Goal: Information Seeking & Learning: Check status

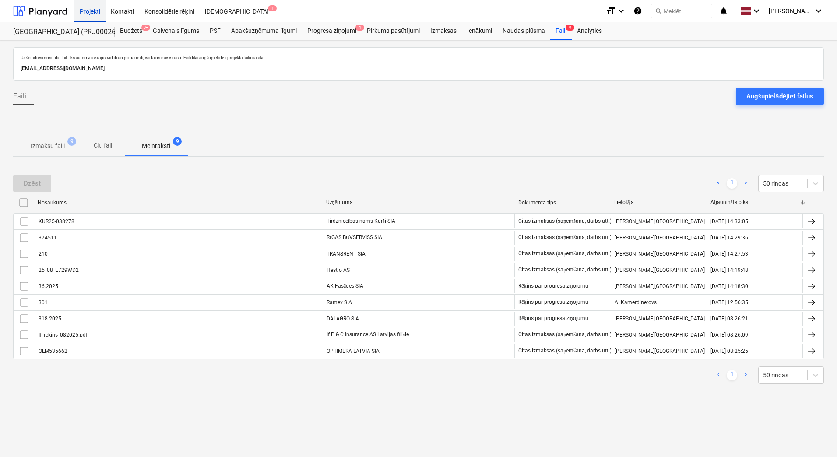
click at [95, 12] on div "Projekti" at bounding box center [89, 11] width 31 height 22
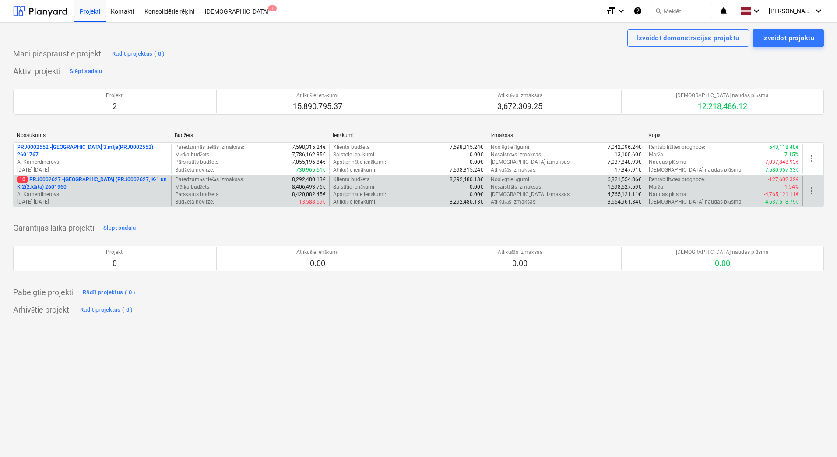
click at [115, 192] on p "A. Kamerdinerovs" at bounding box center [92, 194] width 151 height 7
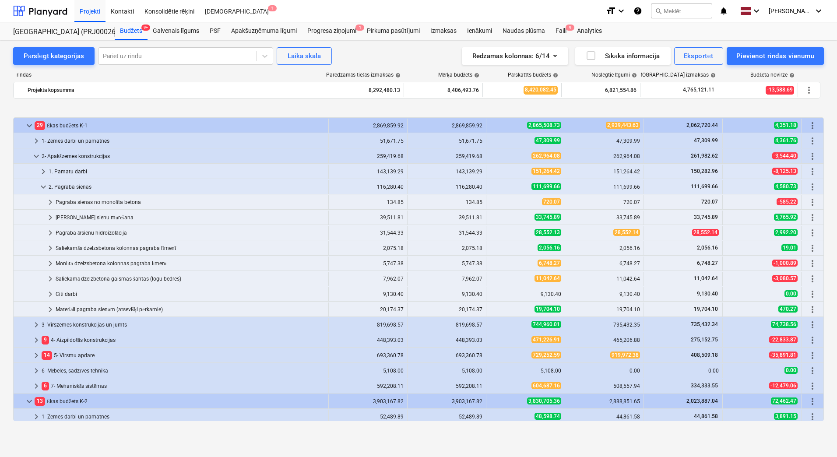
scroll to position [331, 0]
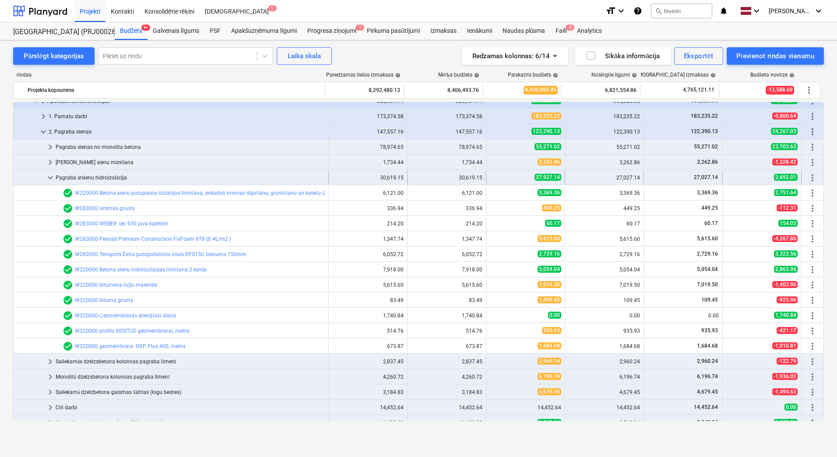
click at [50, 176] on span "keyboard_arrow_down" at bounding box center [50, 177] width 11 height 11
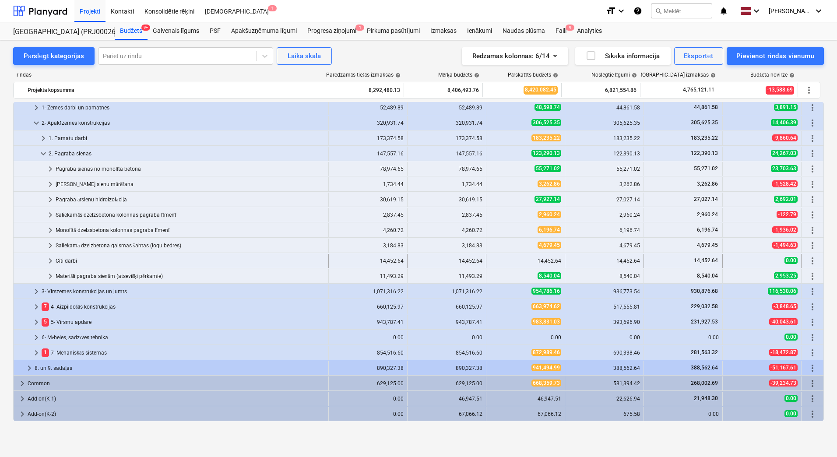
scroll to position [309, 0]
click at [45, 59] on div "Pārslēgt kategorijas" at bounding box center [54, 55] width 60 height 11
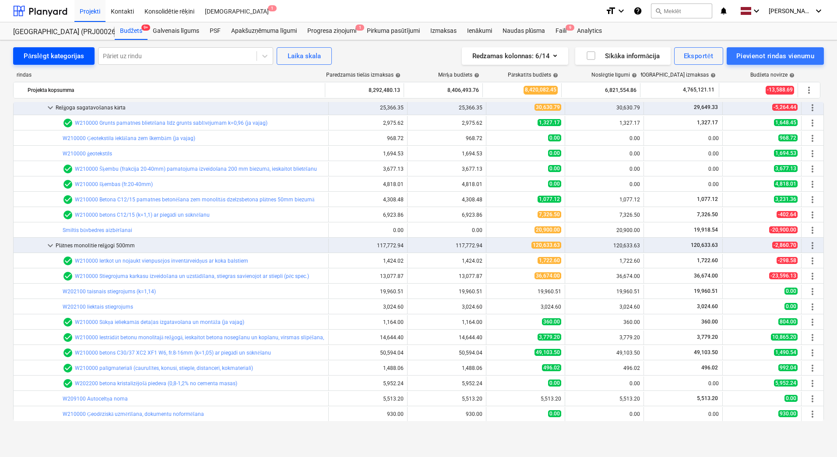
click at [57, 59] on div "Pārslēgt kategorijas" at bounding box center [54, 55] width 60 height 11
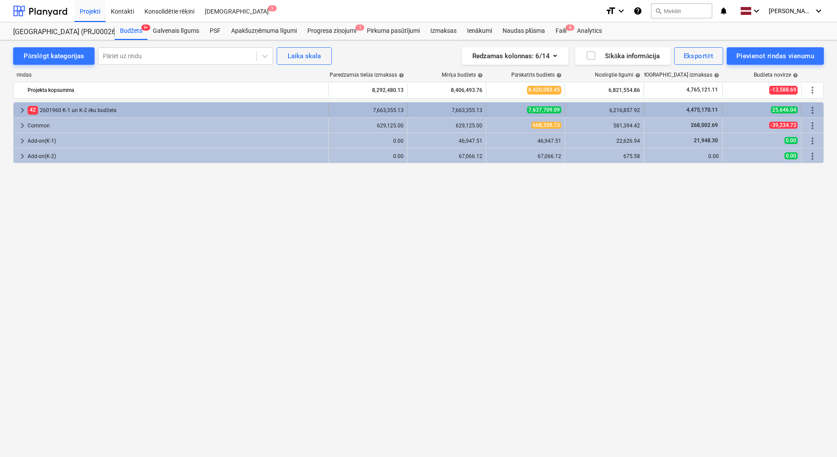
click at [22, 107] on span "keyboard_arrow_right" at bounding box center [22, 110] width 11 height 11
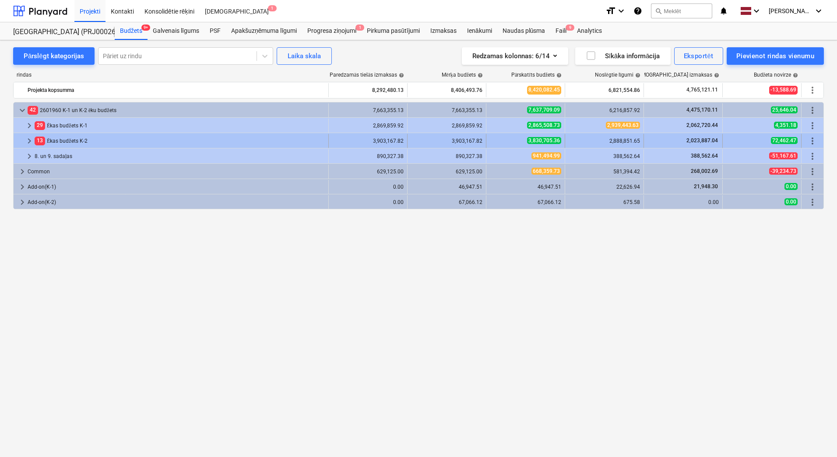
click at [28, 139] on span "keyboard_arrow_right" at bounding box center [29, 141] width 11 height 11
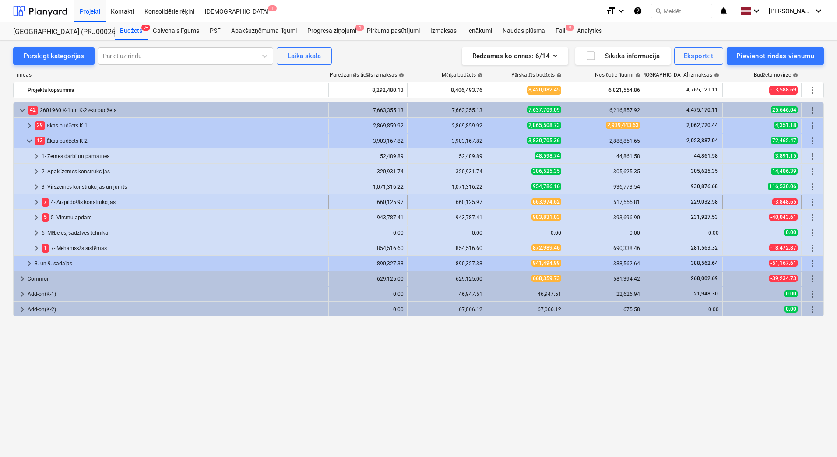
click at [33, 203] on span "keyboard_arrow_right" at bounding box center [36, 202] width 11 height 11
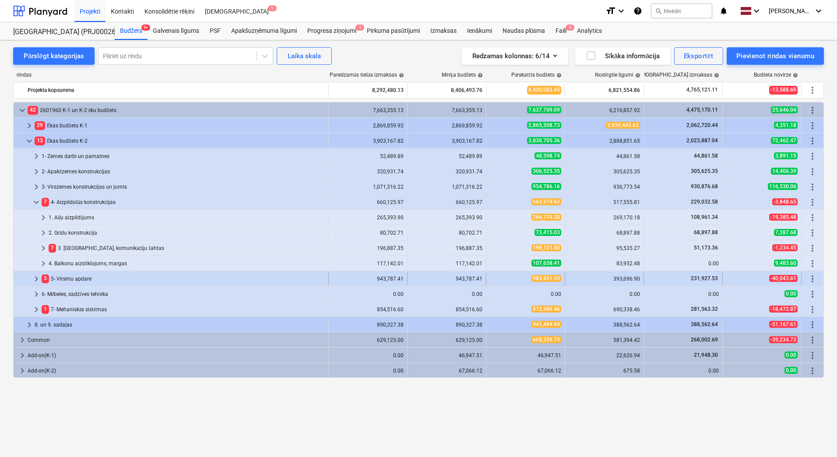
click at [39, 276] on span "keyboard_arrow_right" at bounding box center [36, 279] width 11 height 11
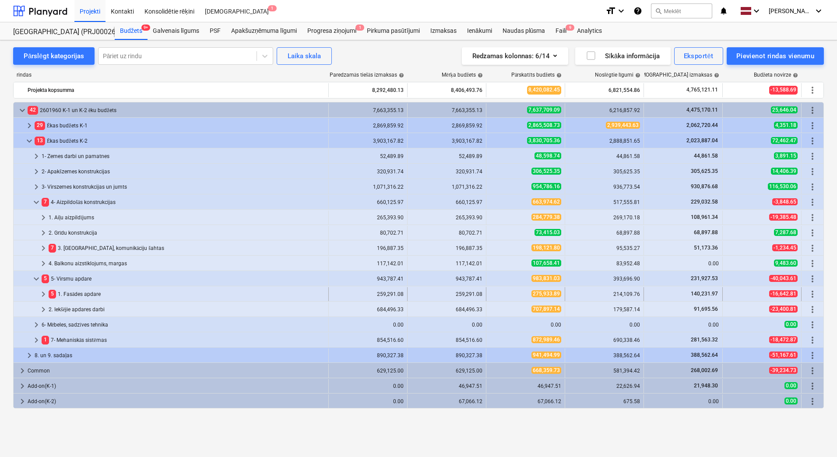
click at [38, 293] on div at bounding box center [27, 294] width 21 height 14
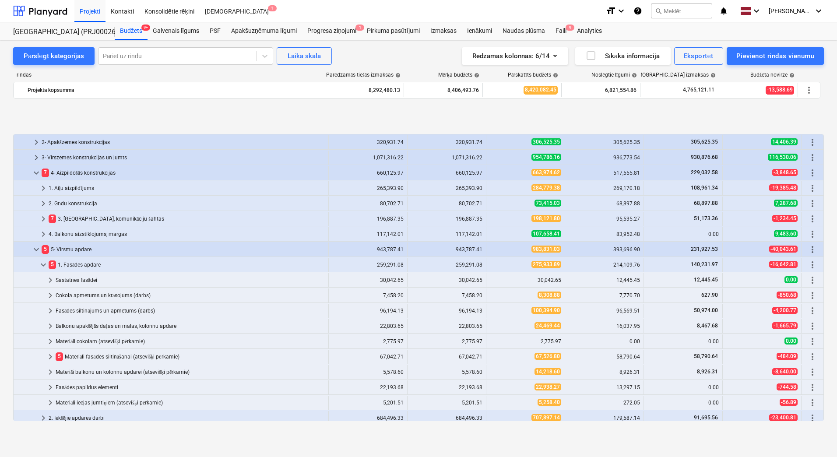
scroll to position [88, 0]
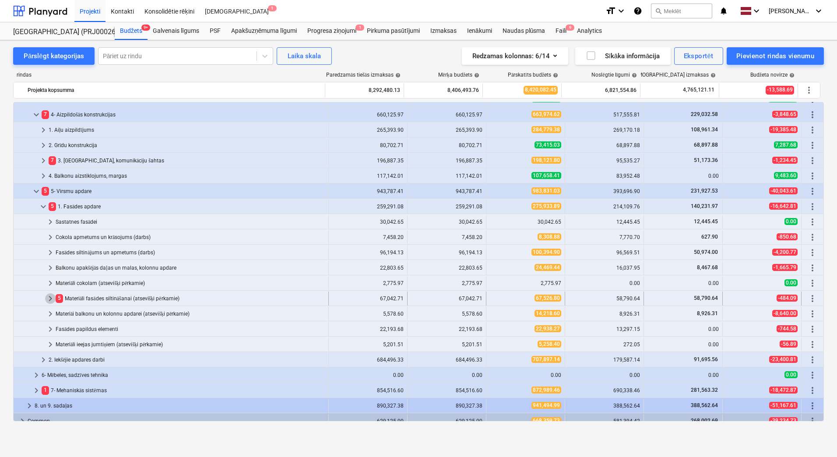
click at [51, 299] on span "keyboard_arrow_right" at bounding box center [50, 298] width 11 height 11
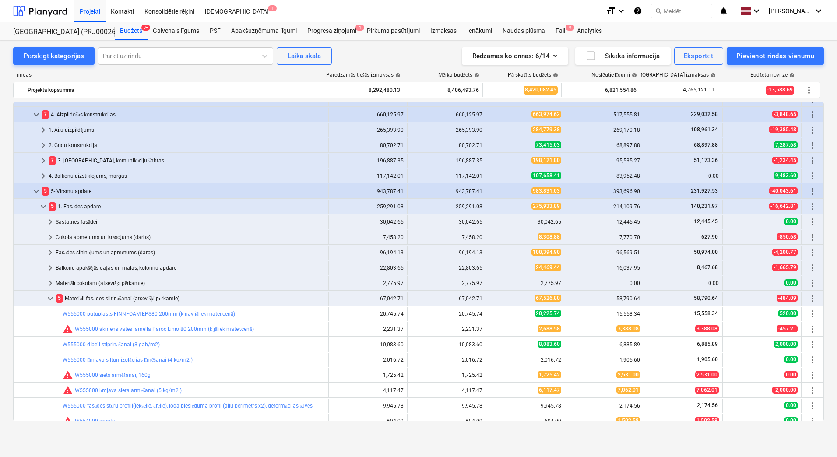
scroll to position [146, 0]
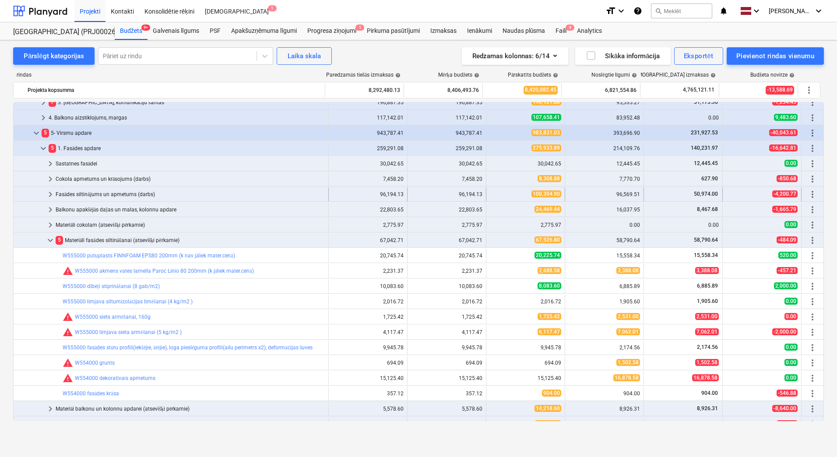
click at [48, 195] on span "keyboard_arrow_right" at bounding box center [50, 194] width 11 height 11
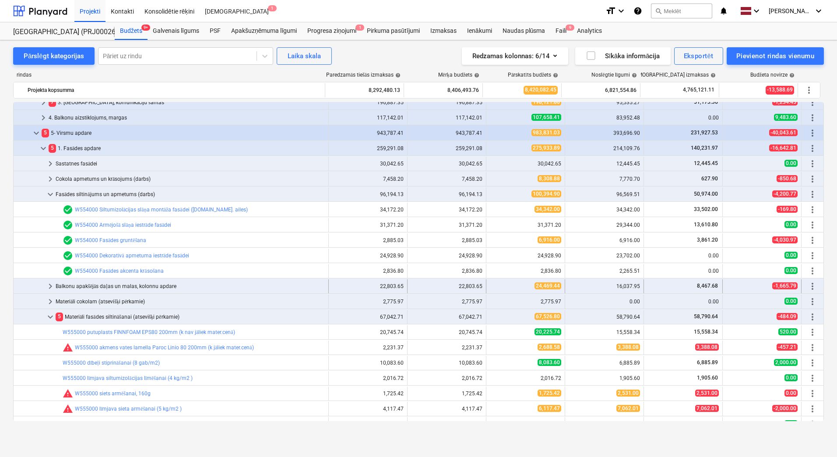
click at [49, 287] on span "keyboard_arrow_right" at bounding box center [50, 286] width 11 height 11
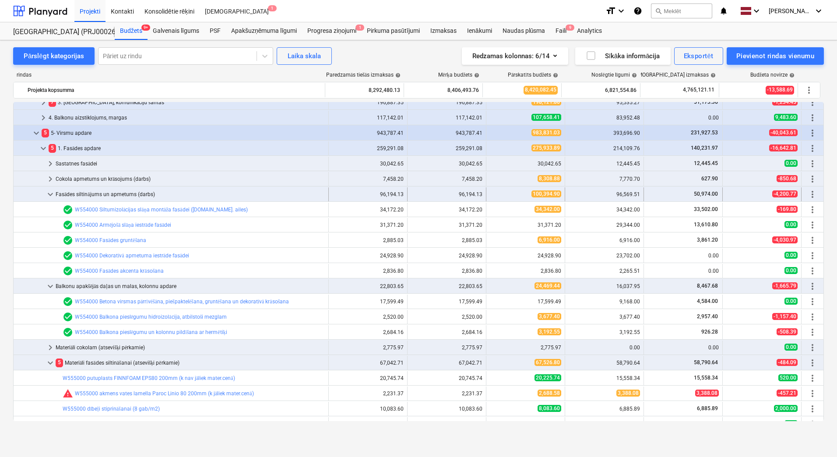
click at [50, 193] on span "keyboard_arrow_down" at bounding box center [50, 194] width 11 height 11
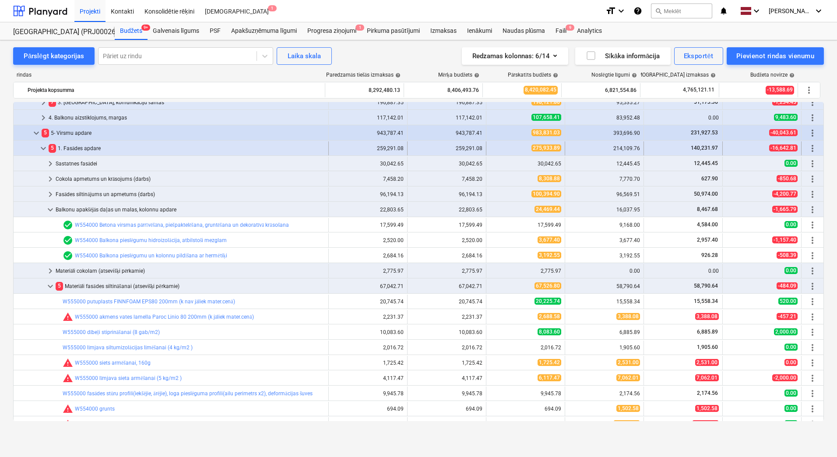
click at [42, 150] on span "keyboard_arrow_down" at bounding box center [43, 148] width 11 height 11
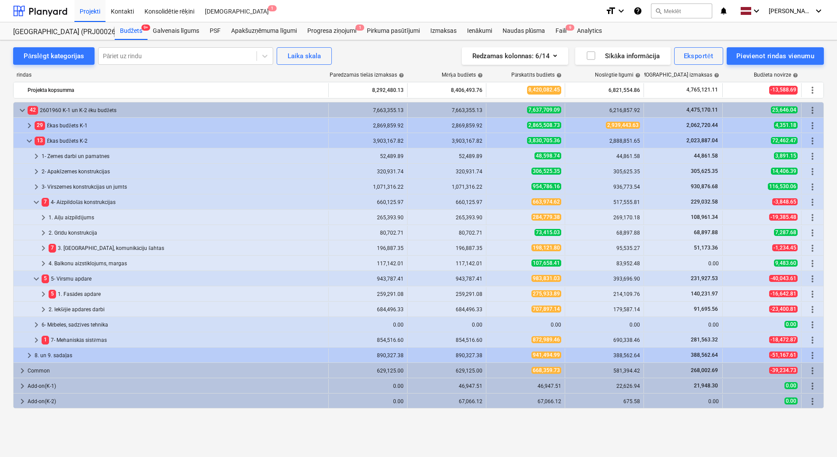
scroll to position [0, 0]
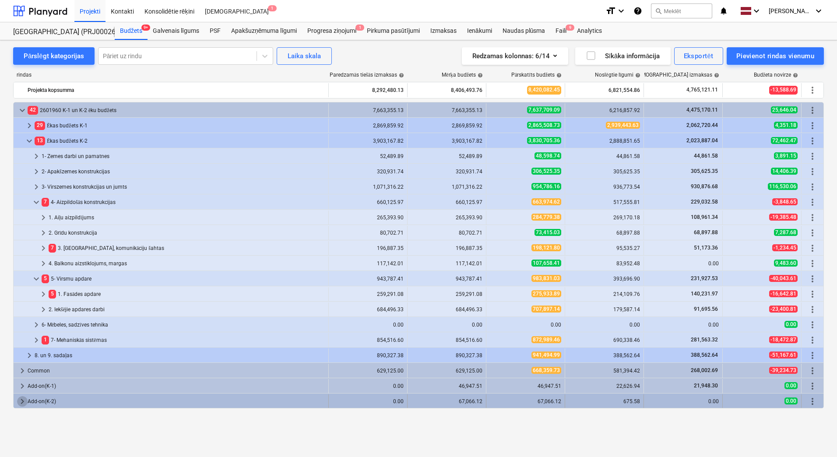
click at [24, 402] on span "keyboard_arrow_right" at bounding box center [22, 401] width 11 height 11
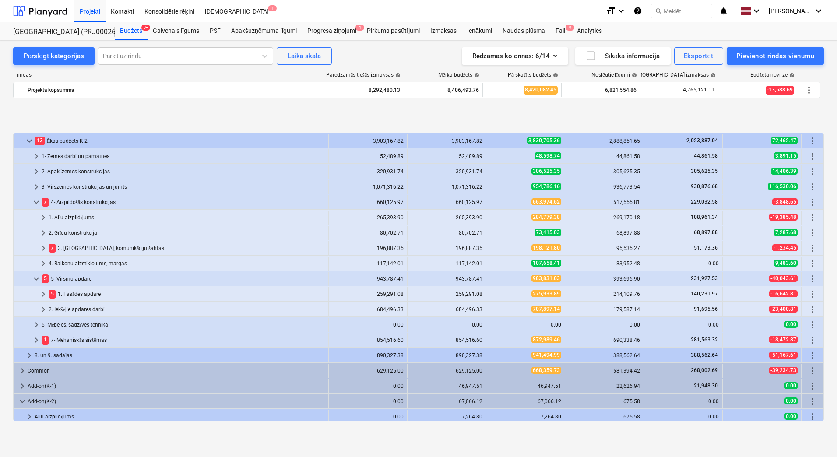
scroll to position [49, 0]
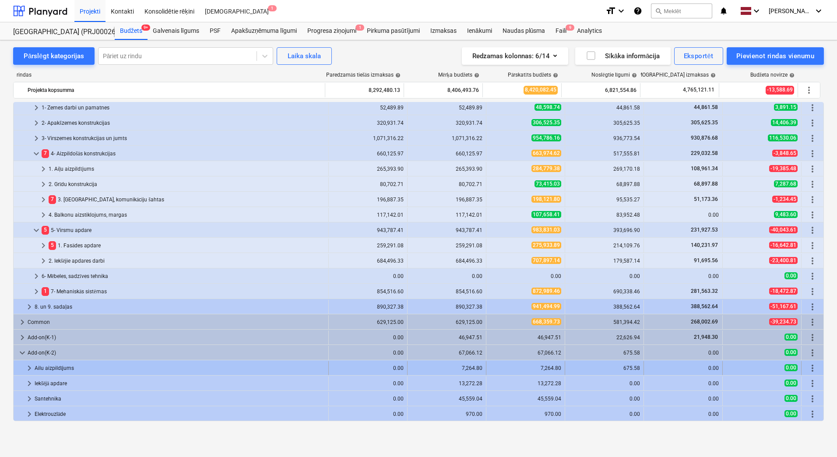
click at [26, 366] on span "keyboard_arrow_right" at bounding box center [29, 368] width 11 height 11
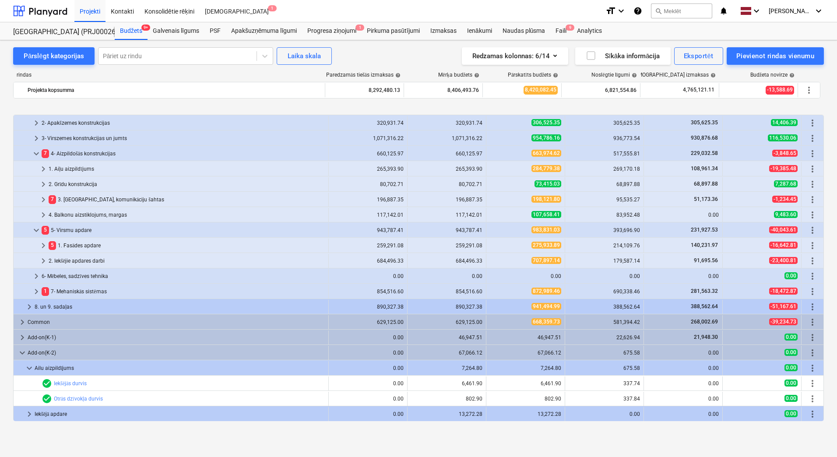
scroll to position [79, 0]
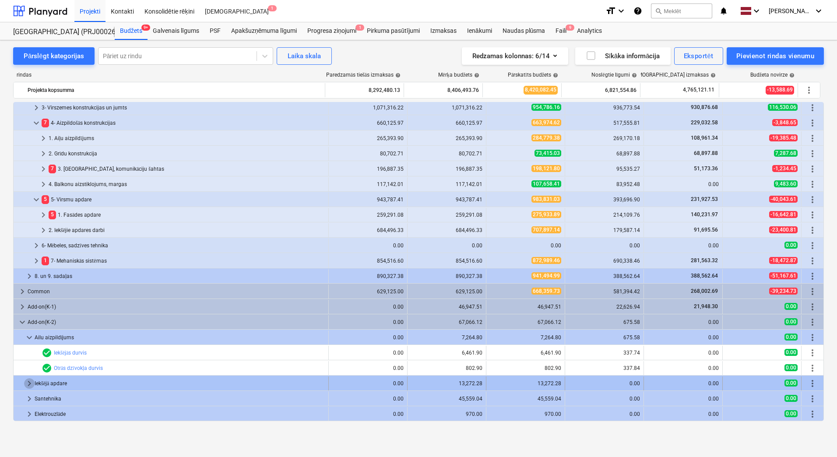
click at [26, 384] on span "keyboard_arrow_right" at bounding box center [29, 383] width 11 height 11
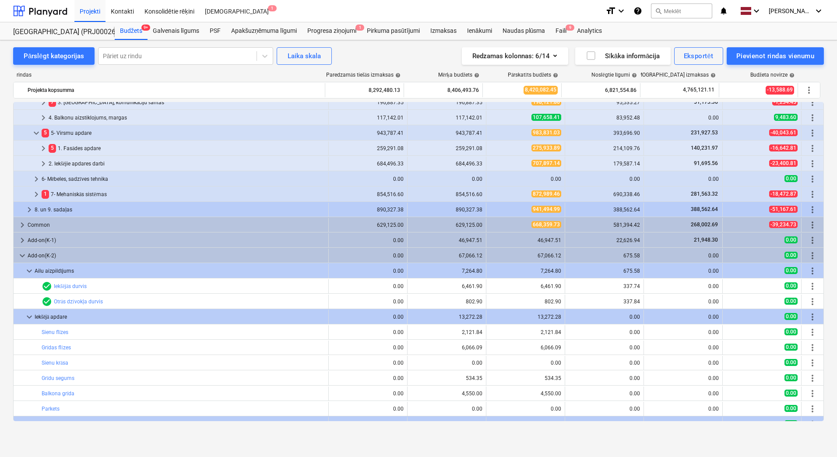
scroll to position [171, 0]
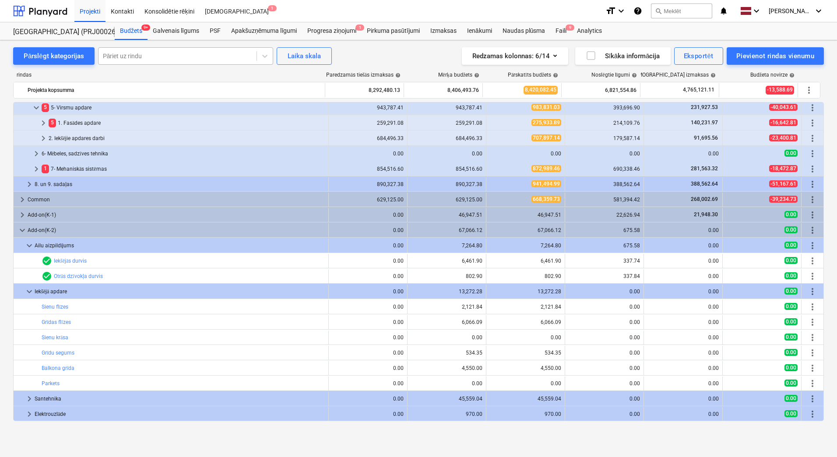
click at [172, 57] on div at bounding box center [177, 56] width 149 height 9
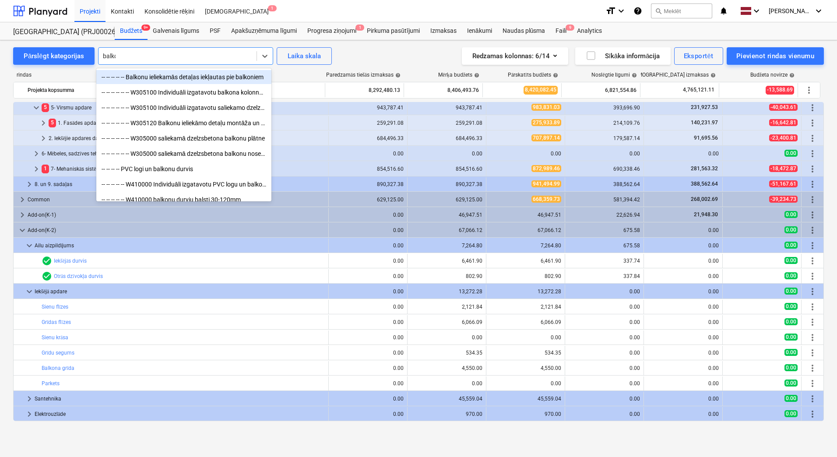
type input "balkon"
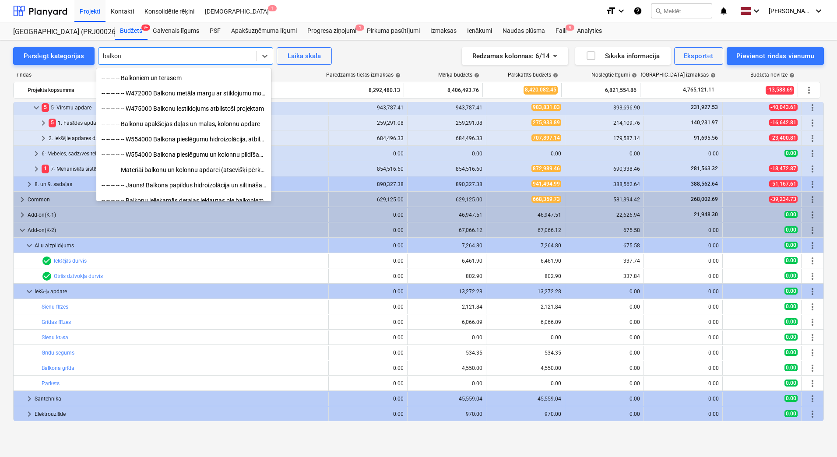
scroll to position [204, 0]
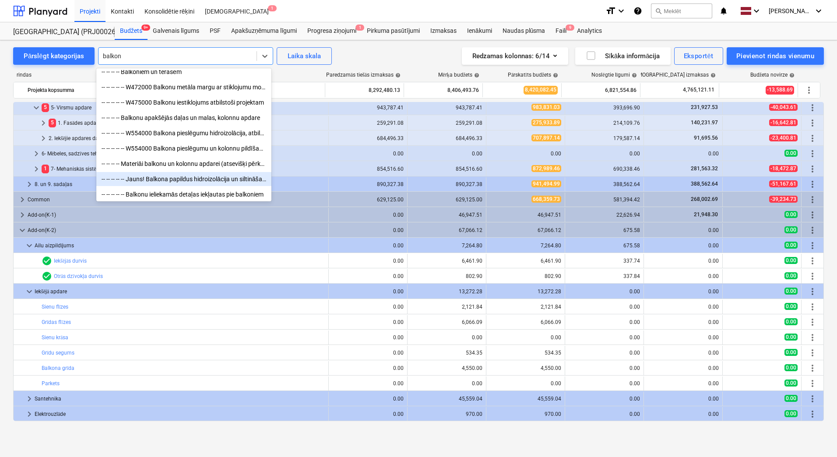
click at [228, 179] on div "-- -- -- -- -- Jauns! Balkona papildus hidroizolācija un siltināšana ar briesto…" at bounding box center [183, 179] width 175 height 14
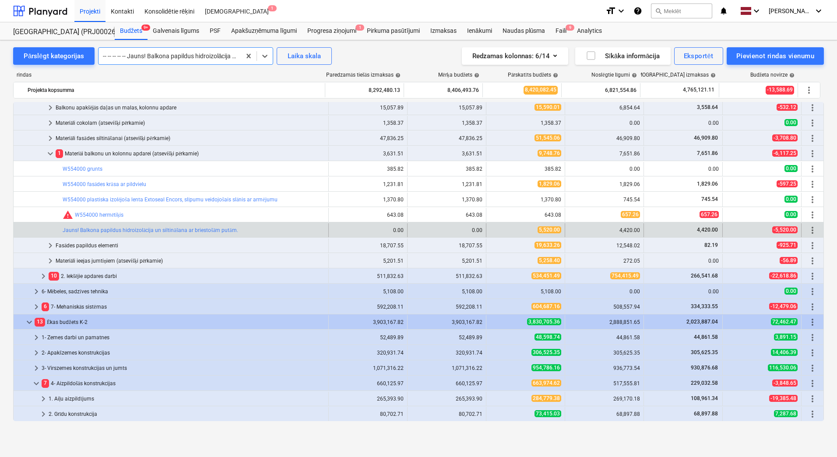
scroll to position [291, 0]
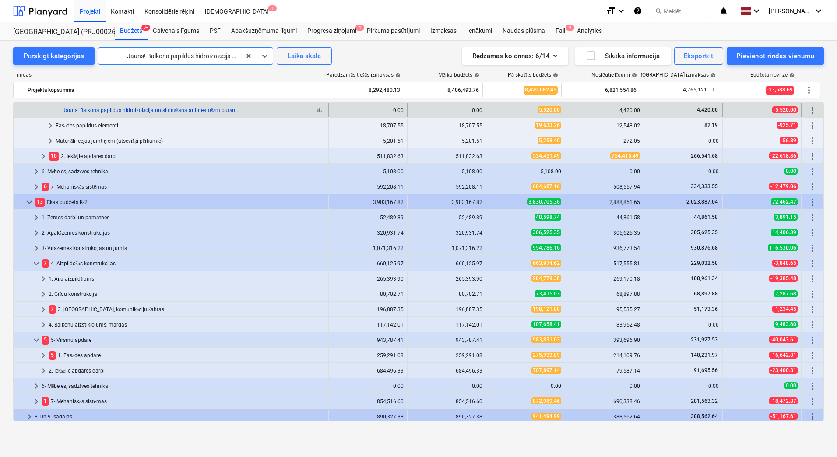
click at [108, 108] on link "Jauns! Balkona papildus hidroizolācija un siltināšana ar briestošām putām." at bounding box center [150, 110] width 175 height 6
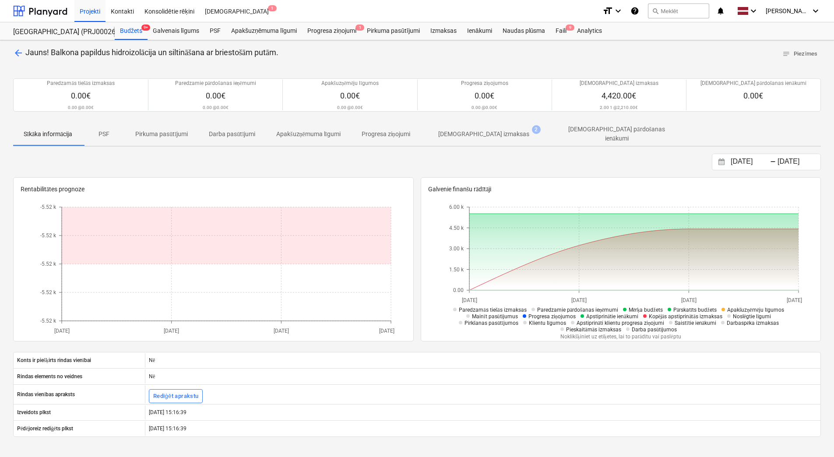
click at [484, 134] on p "[DEMOGRAPHIC_DATA] izmaksas" at bounding box center [483, 134] width 91 height 9
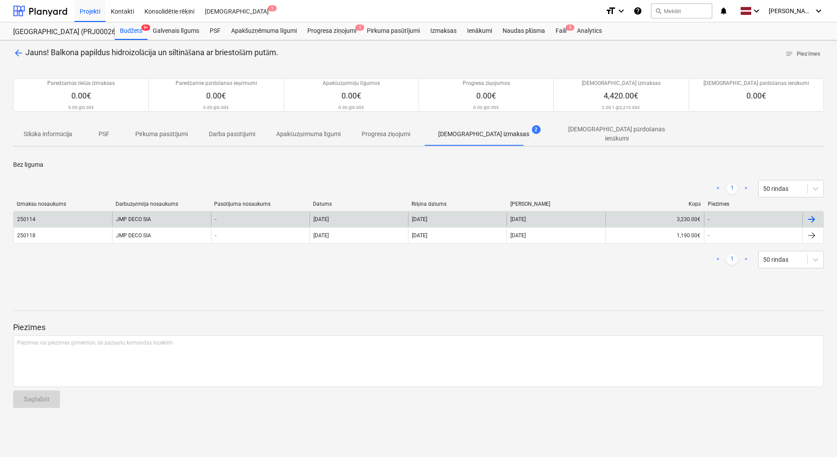
click at [63, 218] on div "250114" at bounding box center [63, 219] width 98 height 14
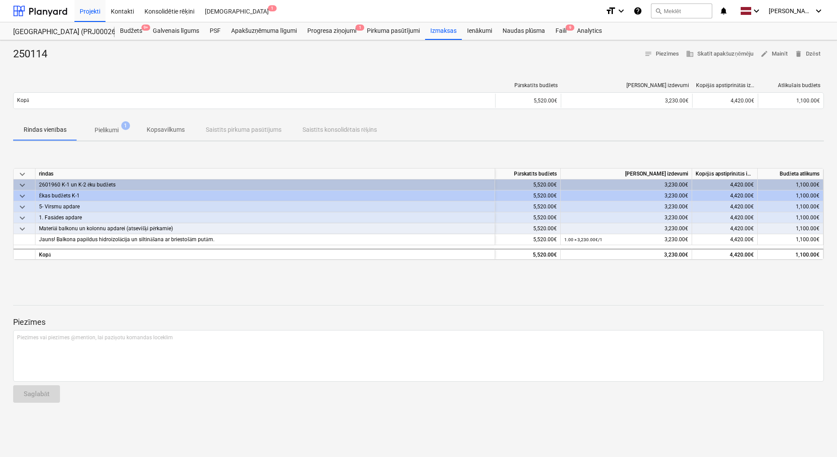
click at [119, 135] on span "Pielikumi 1" at bounding box center [106, 130] width 59 height 16
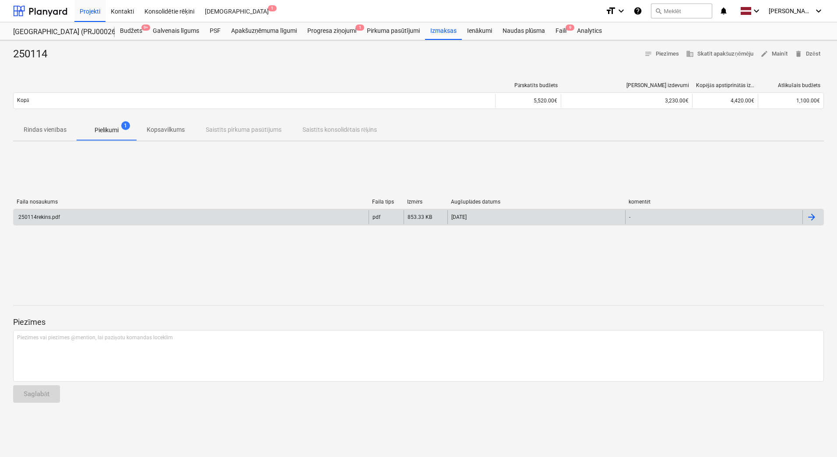
click at [128, 213] on div "250114rekins.pdf" at bounding box center [191, 217] width 355 height 14
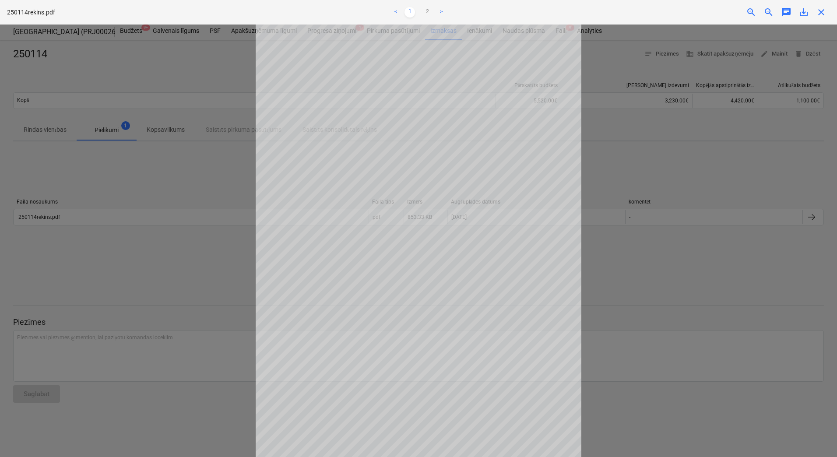
click at [818, 14] on div "Neizdevās iegūt projektu You do not have permissions for this action" at bounding box center [714, 14] width 236 height 28
click at [820, 12] on div "Neizdevās iegūt projektu You do not have permissions for this action" at bounding box center [714, 14] width 236 height 28
click at [719, 139] on div at bounding box center [418, 241] width 837 height 432
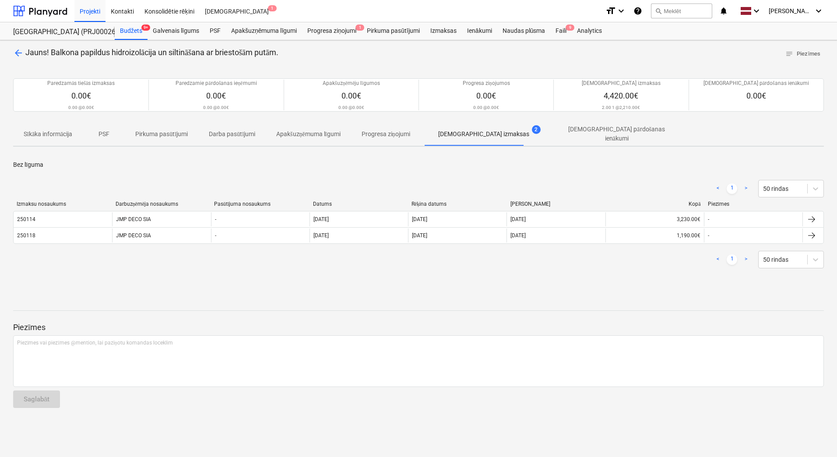
click at [286, 133] on p "Apakšuzņēmuma līgumi" at bounding box center [308, 134] width 64 height 9
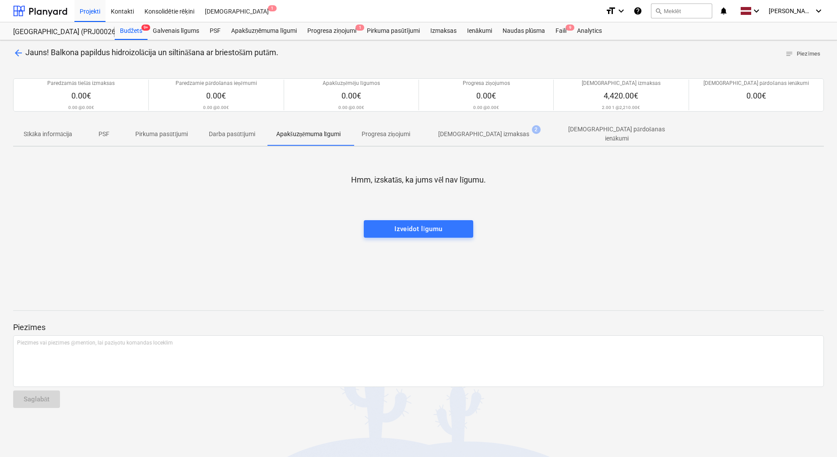
click at [374, 136] on p "Progresa ziņojumi" at bounding box center [385, 134] width 49 height 9
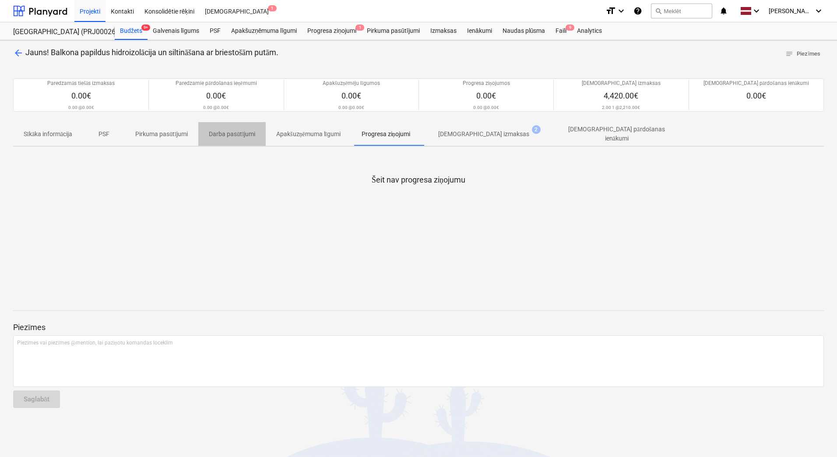
click at [247, 137] on span "Darba pasūtījumi" at bounding box center [231, 134] width 67 height 14
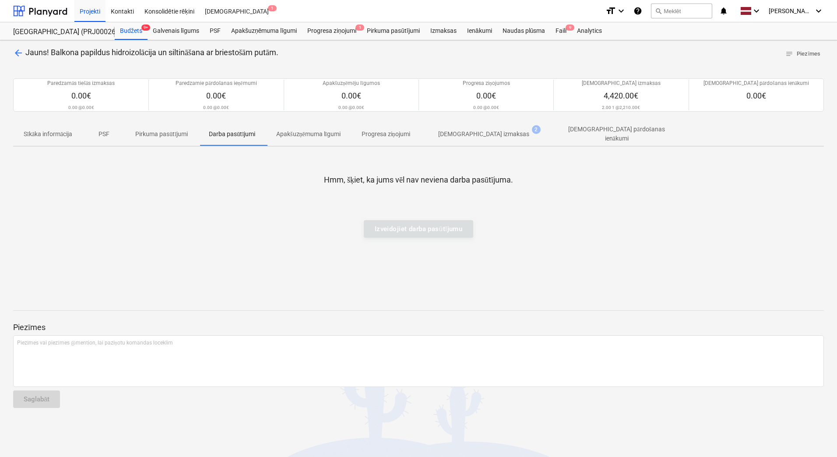
click at [158, 137] on p "Pirkuma pasūtījumi" at bounding box center [161, 134] width 53 height 9
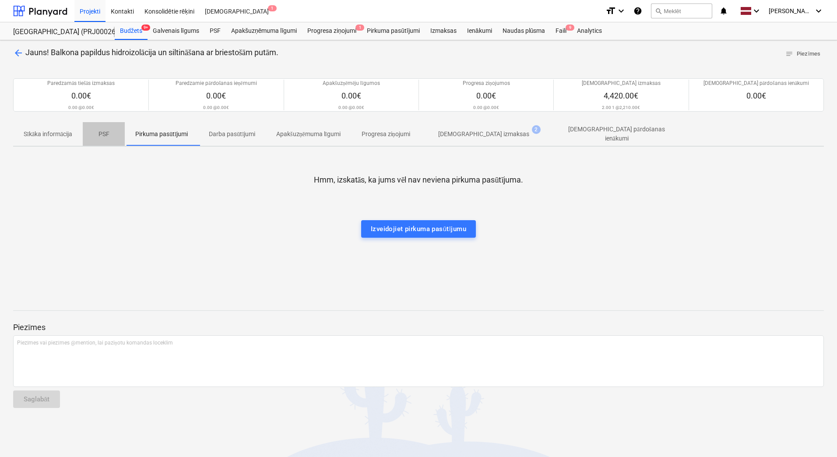
click at [91, 135] on span "PSF" at bounding box center [104, 134] width 42 height 14
click at [45, 133] on p "Sīkāka informācija" at bounding box center [48, 134] width 49 height 9
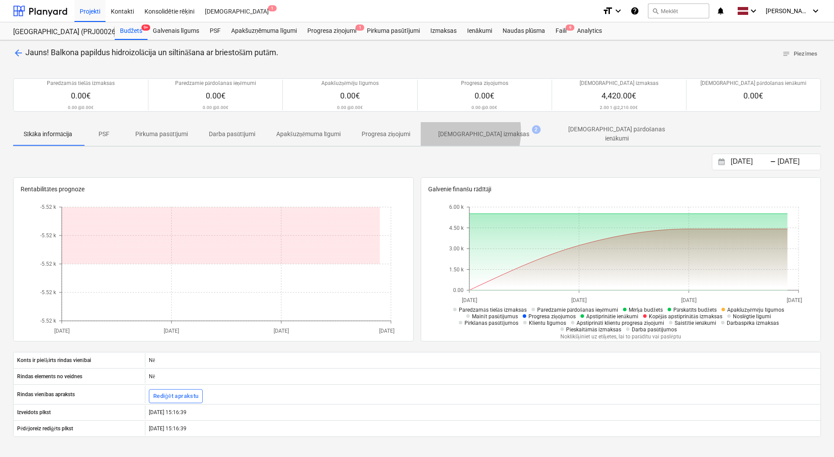
click at [446, 131] on p "[DEMOGRAPHIC_DATA] izmaksas" at bounding box center [483, 134] width 91 height 9
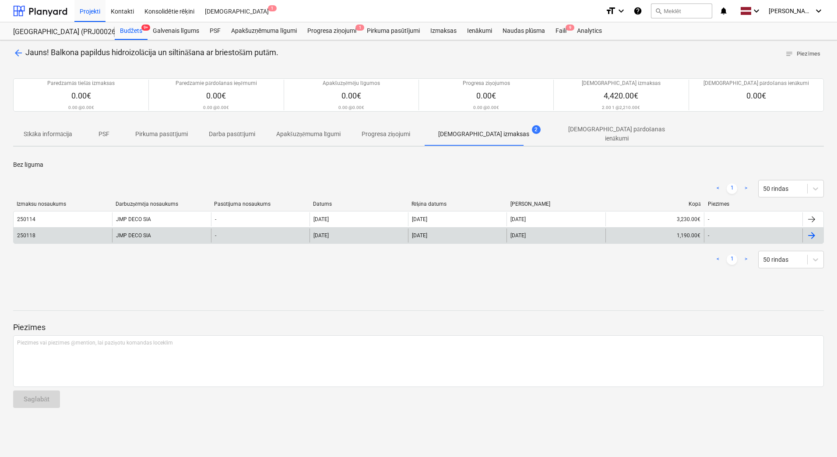
click at [88, 235] on div "250118" at bounding box center [63, 235] width 98 height 14
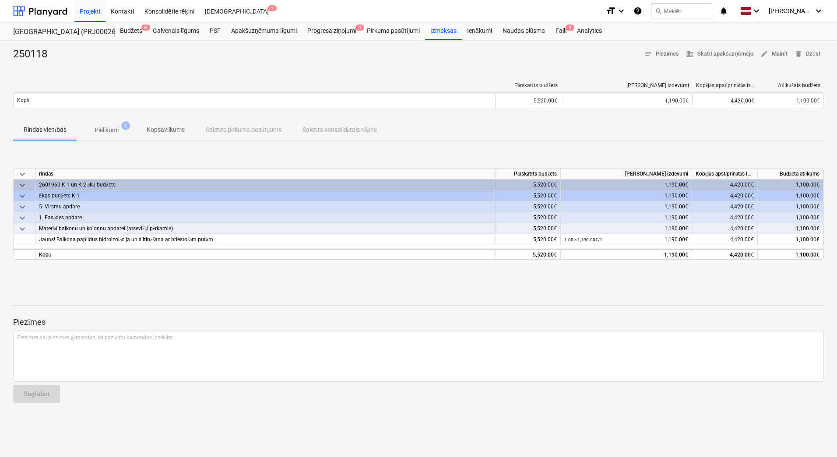
click at [120, 134] on span "Pielikumi 1" at bounding box center [107, 130] width 38 height 9
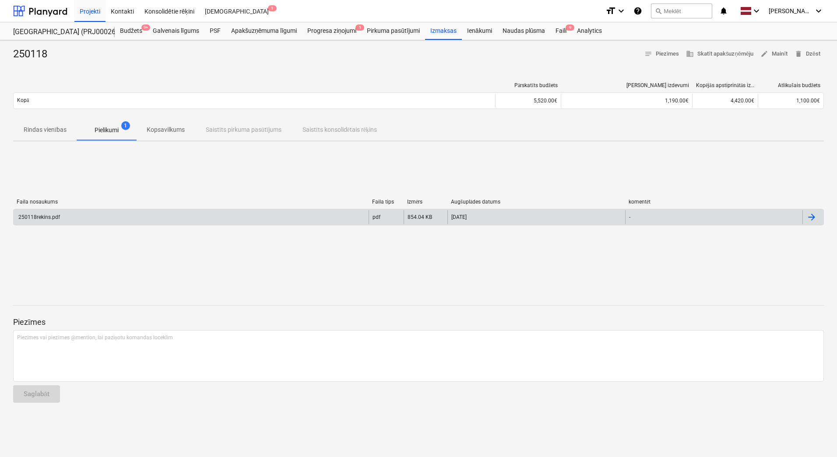
click at [121, 219] on div "250118rekins.pdf" at bounding box center [191, 217] width 355 height 14
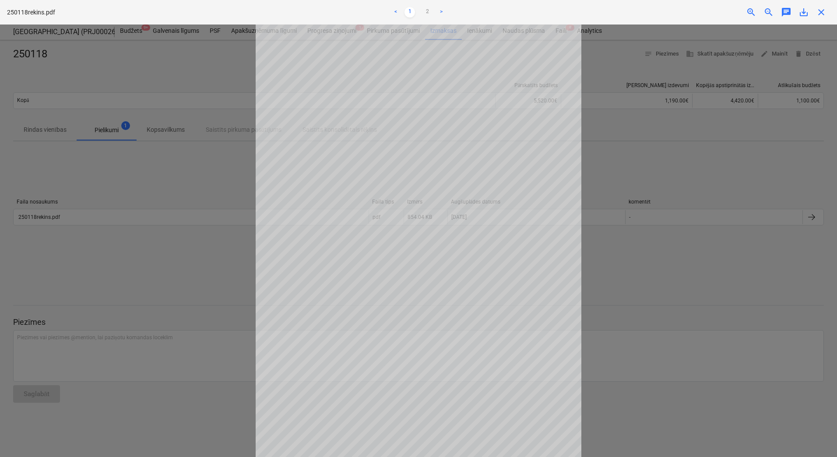
scroll to position [30, 0]
click at [820, 16] on div "Neizdevās iegūt projektu You do not have permissions for this action" at bounding box center [714, 14] width 236 height 28
click at [654, 143] on div at bounding box center [418, 241] width 837 height 432
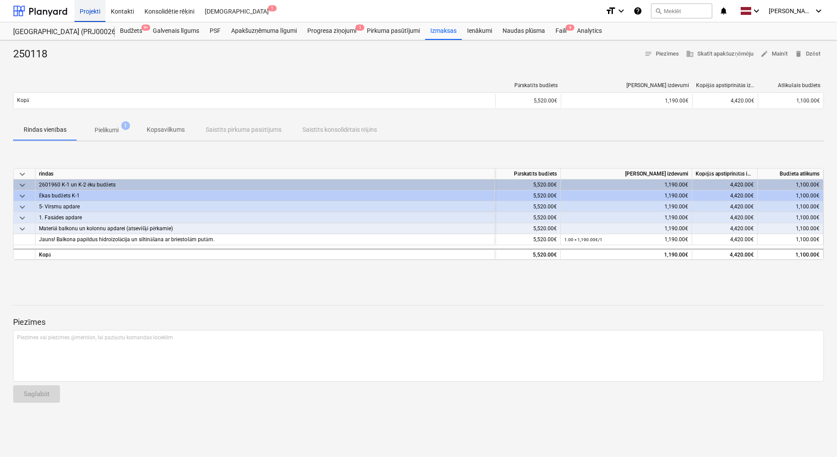
click at [98, 9] on div "Projekti" at bounding box center [89, 11] width 31 height 22
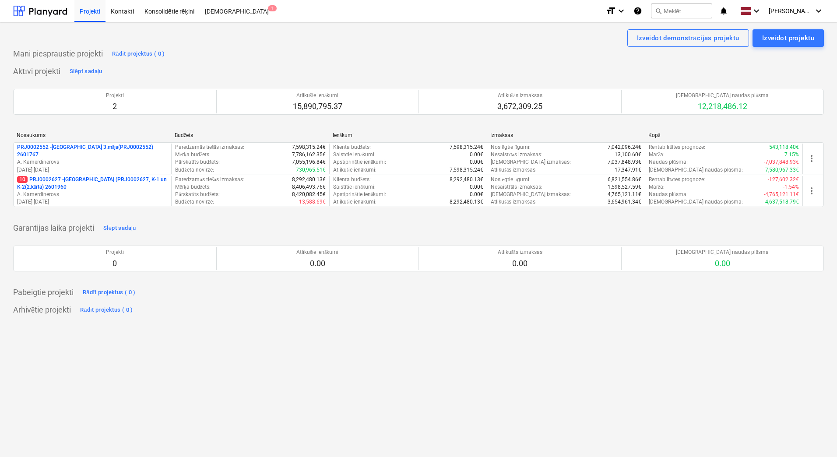
click at [108, 216] on div "Nosaukums Budžets Ienākumi Izmaksas Kopā PRJ0002552 - [GEOGRAPHIC_DATA] 3.māja(…" at bounding box center [418, 171] width 811 height 92
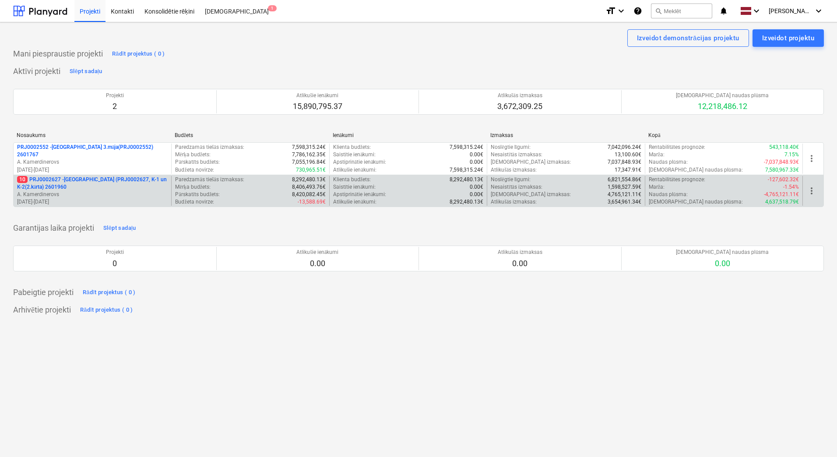
click at [110, 198] on p "[DATE] - [DATE]" at bounding box center [92, 201] width 151 height 7
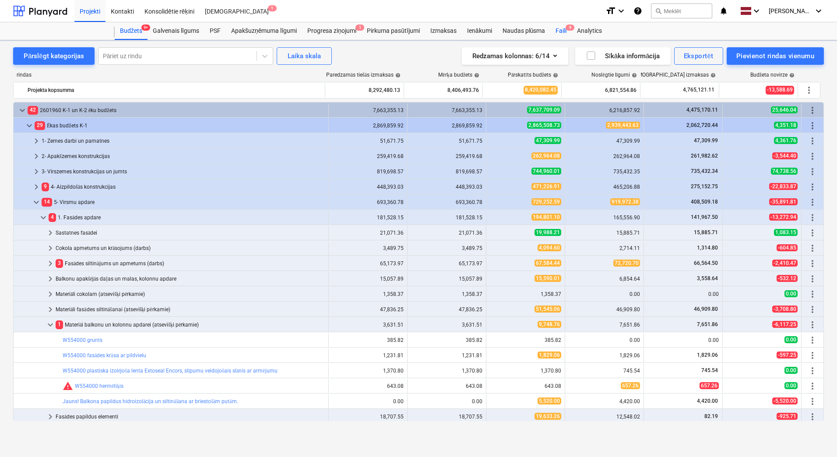
scroll to position [291, 0]
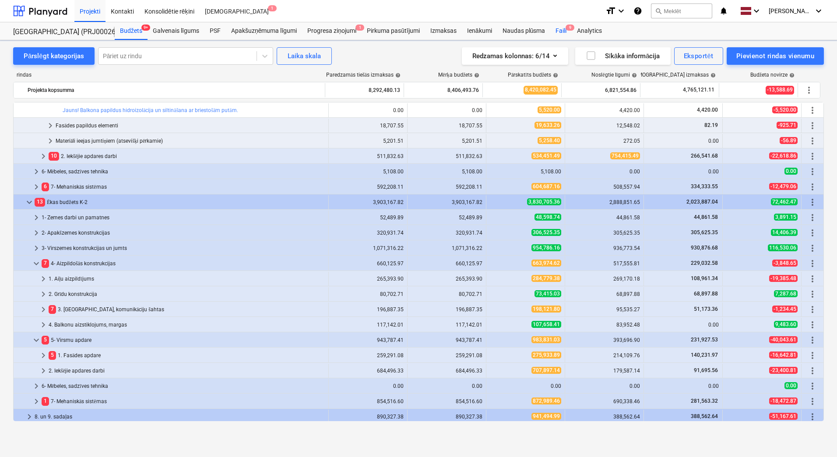
click at [559, 33] on div "Faili 9" at bounding box center [560, 31] width 21 height 18
